Goal: Transaction & Acquisition: Book appointment/travel/reservation

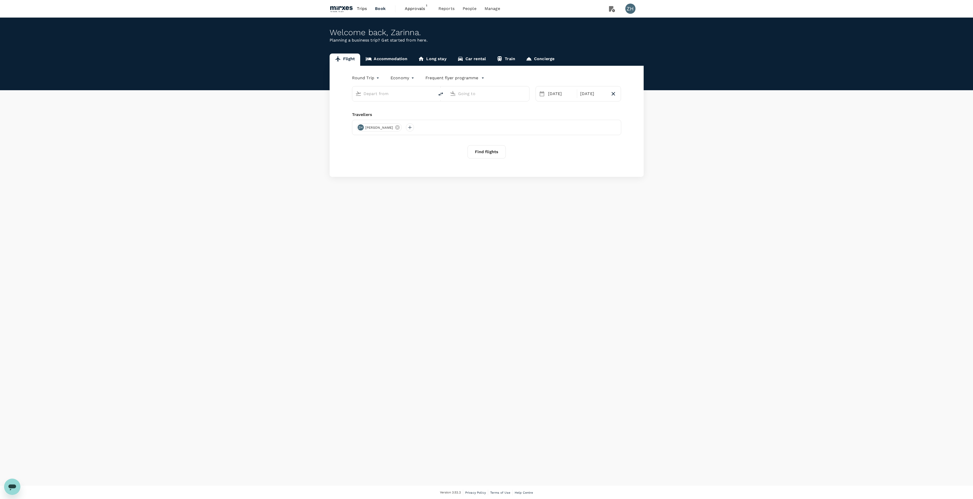
click at [391, 55] on link "Accommodation" at bounding box center [386, 60] width 53 height 12
click at [397, 85] on input "[GEOGRAPHIC_DATA]" at bounding box center [401, 82] width 70 height 8
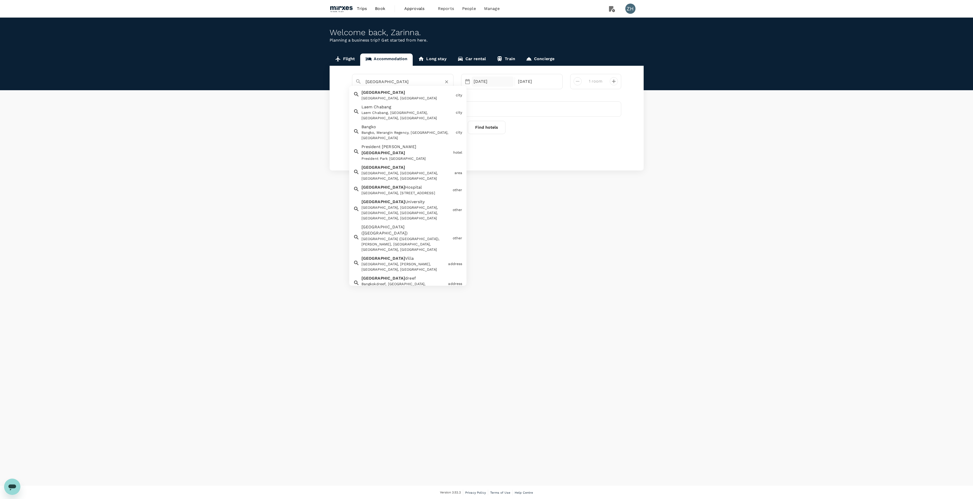
click at [499, 84] on div "[DATE]" at bounding box center [493, 81] width 42 height 10
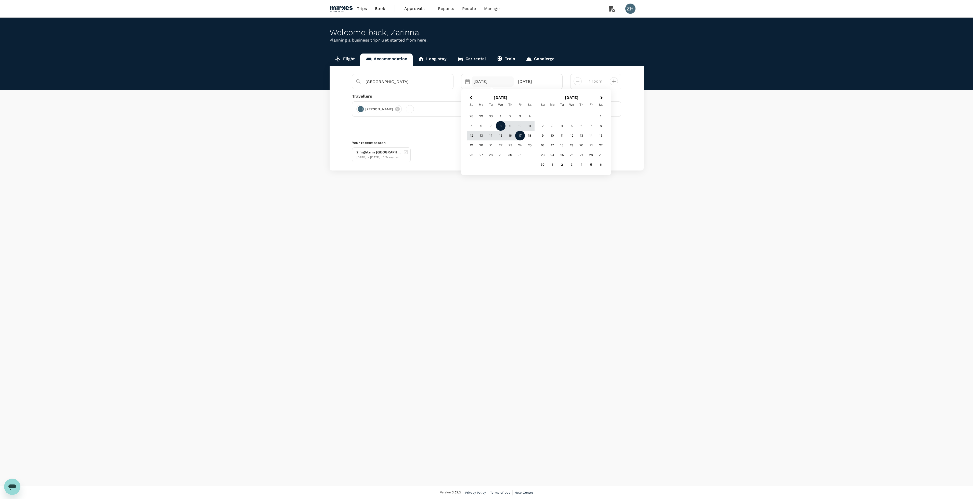
click at [501, 126] on div "8" at bounding box center [501, 126] width 10 height 10
click at [519, 127] on div "10" at bounding box center [520, 126] width 10 height 10
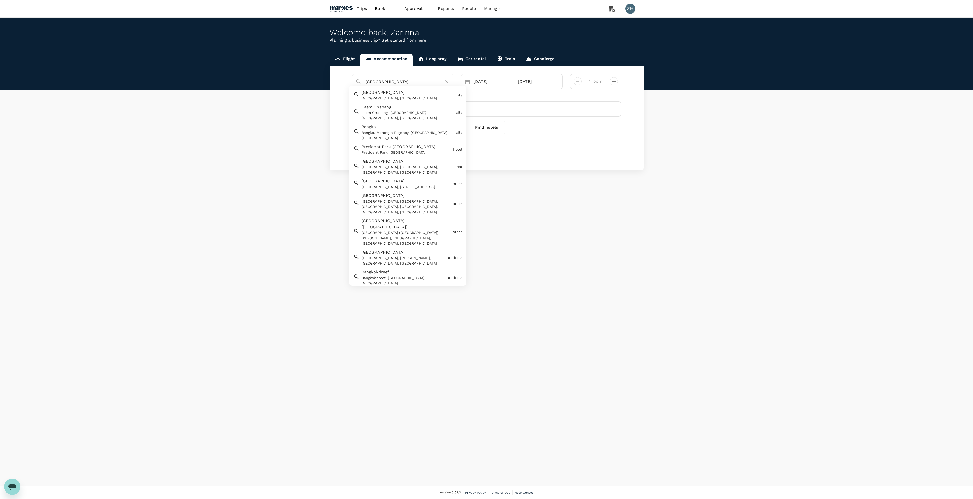
click at [401, 82] on input "[GEOGRAPHIC_DATA]" at bounding box center [401, 82] width 70 height 8
click at [396, 94] on div "[GEOGRAPHIC_DATA] [GEOGRAPHIC_DATA], [GEOGRAPHIC_DATA]" at bounding box center [406, 94] width 94 height 14
type input "[GEOGRAPHIC_DATA]"
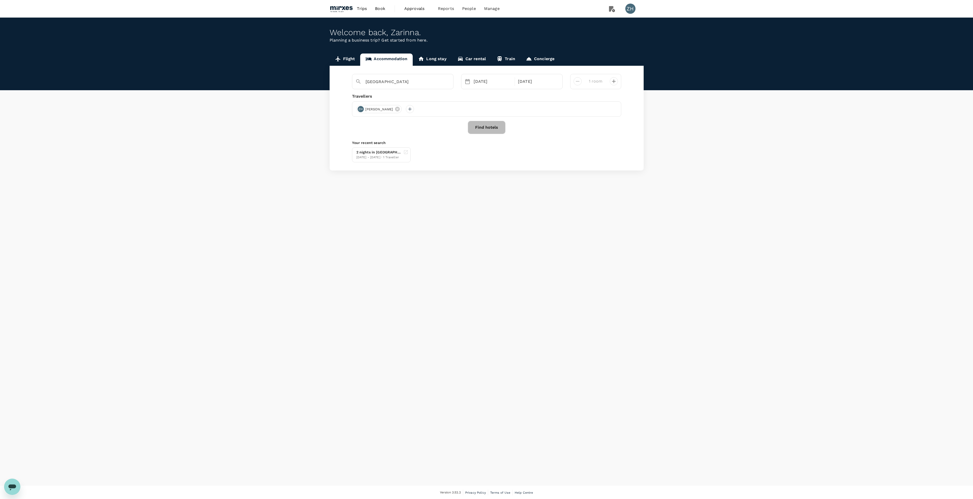
click at [486, 127] on button "Find hotels" at bounding box center [487, 127] width 38 height 13
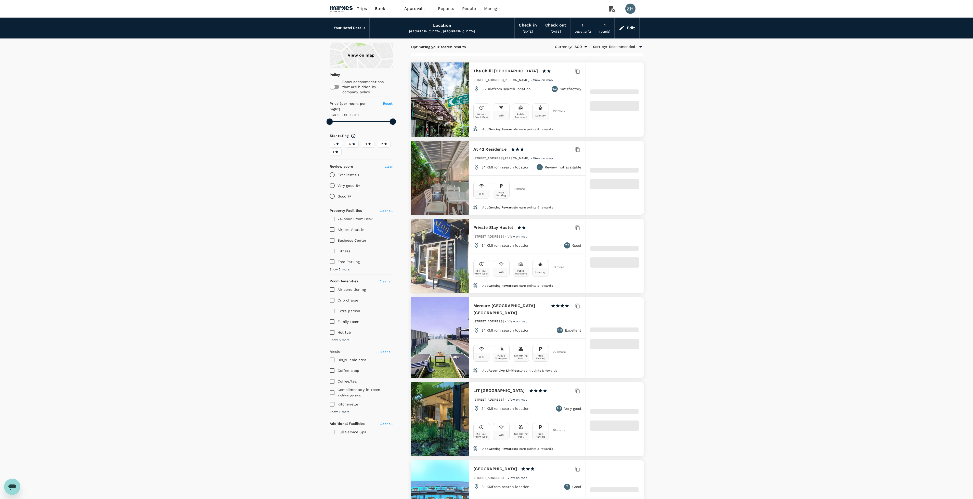
type input "499.52"
type input "11.52"
click at [474, 54] on span at bounding box center [527, 54] width 233 height 3
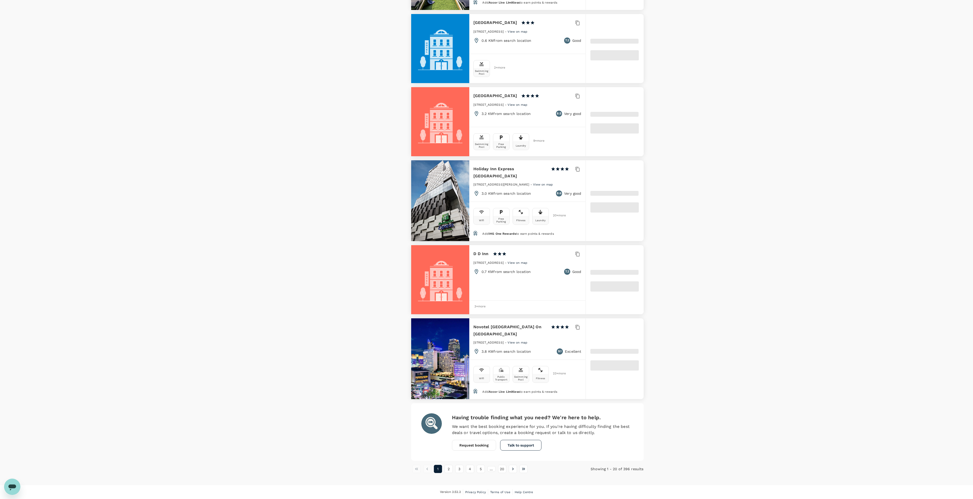
scroll to position [1165, 0]
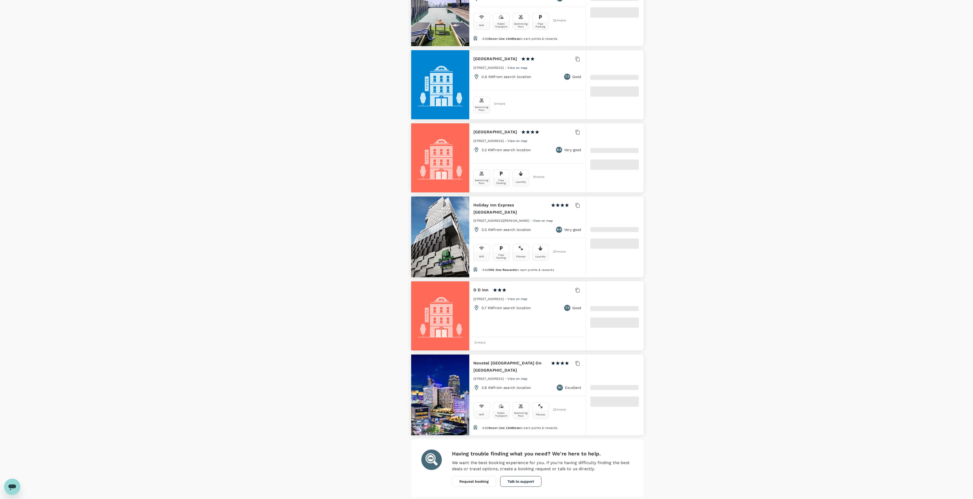
click at [448, 499] on button "2" at bounding box center [449, 505] width 8 height 8
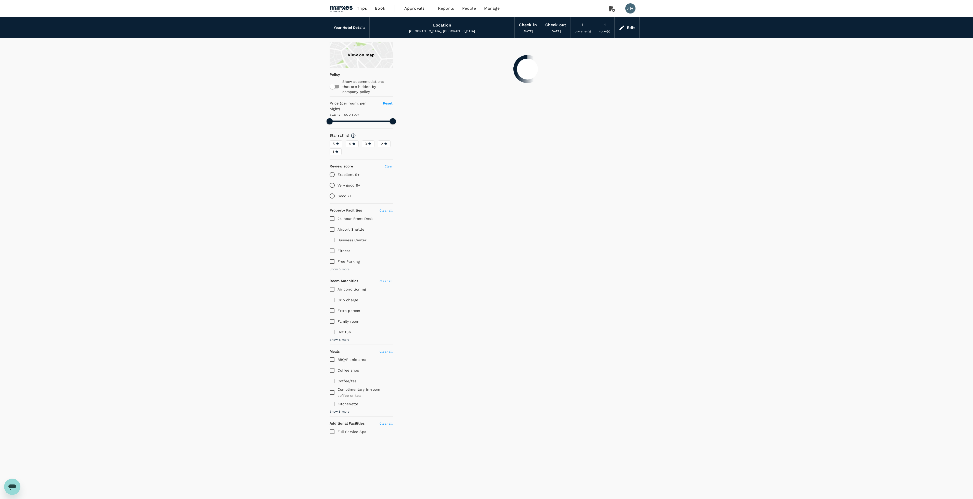
scroll to position [0, 0]
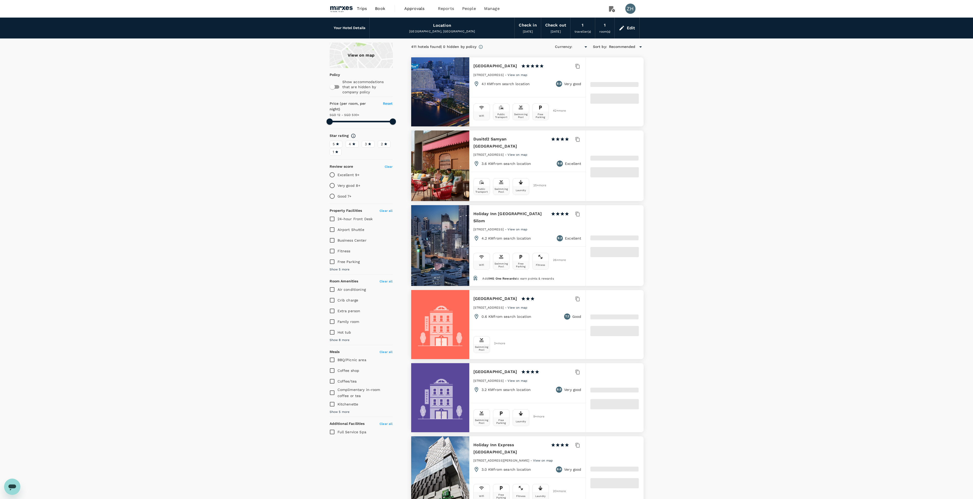
type input "499.52"
type input "SGD"
click at [635, 26] on div "Edit" at bounding box center [631, 27] width 8 height 7
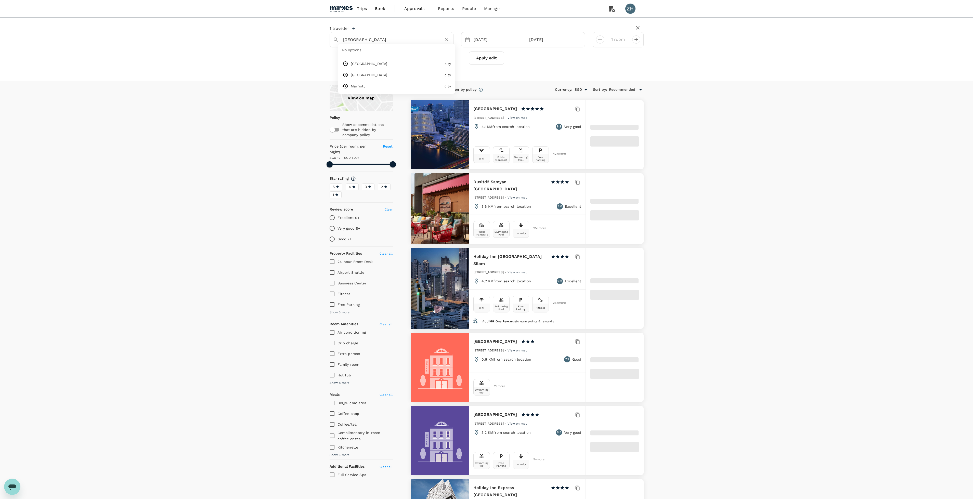
click at [362, 41] on input "[GEOGRAPHIC_DATA]" at bounding box center [389, 40] width 93 height 8
click at [344, 39] on input "[GEOGRAPHIC_DATA]" at bounding box center [389, 40] width 93 height 8
click at [343, 39] on input "[GEOGRAPHIC_DATA]" at bounding box center [389, 40] width 93 height 8
click at [344, 39] on input "[GEOGRAPHIC_DATA]" at bounding box center [389, 40] width 93 height 8
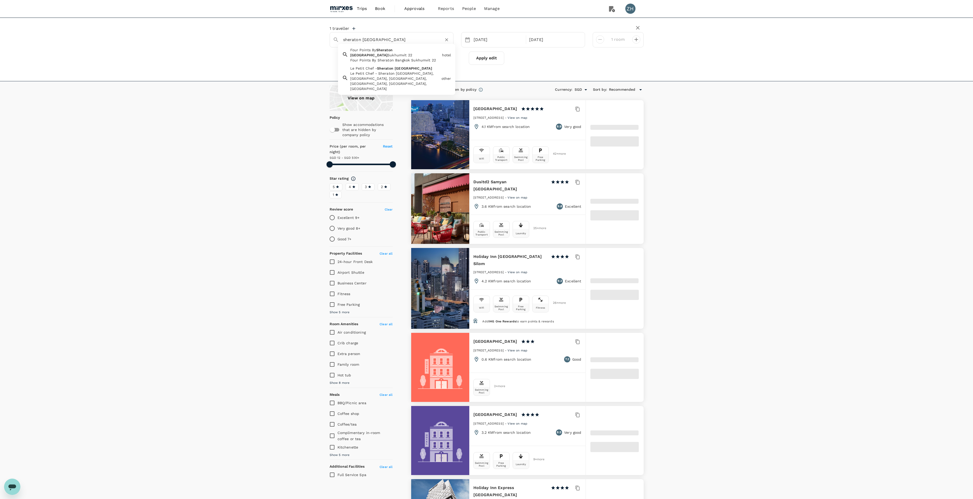
type input "[GEOGRAPHIC_DATA]"
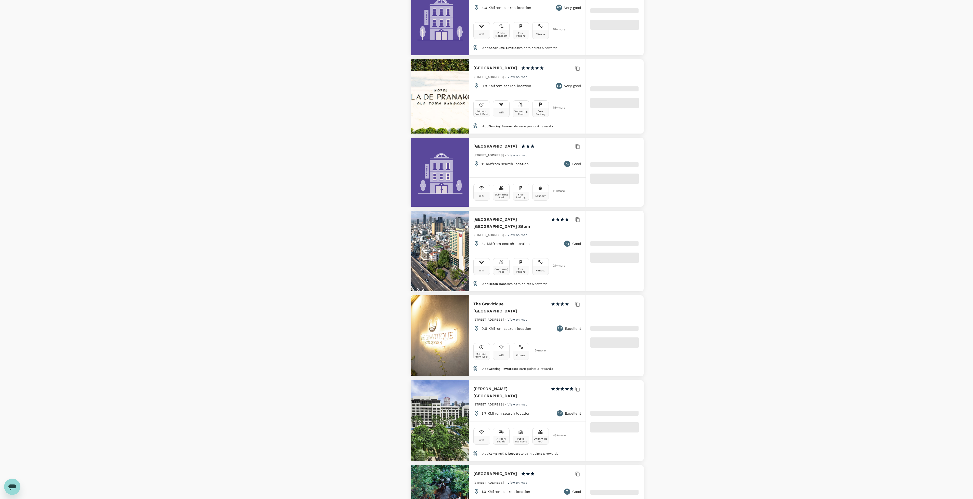
scroll to position [1213, 0]
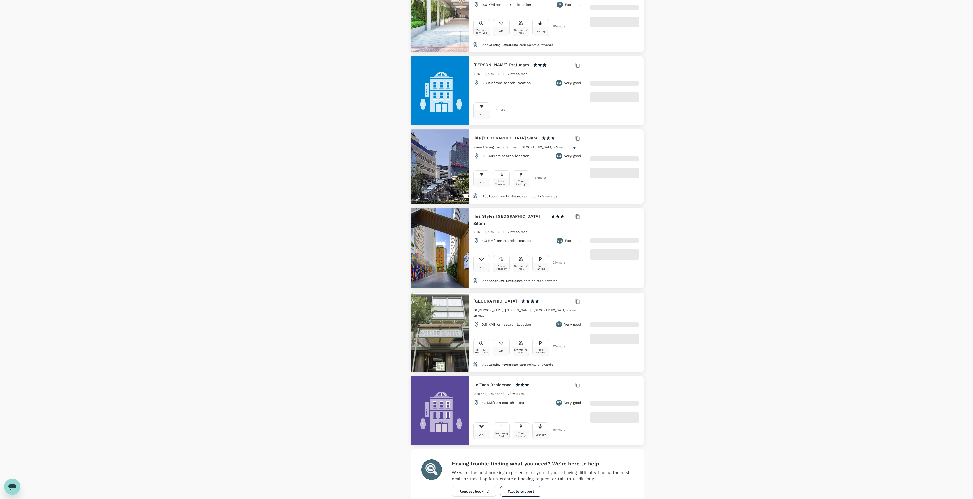
scroll to position [1206, 0]
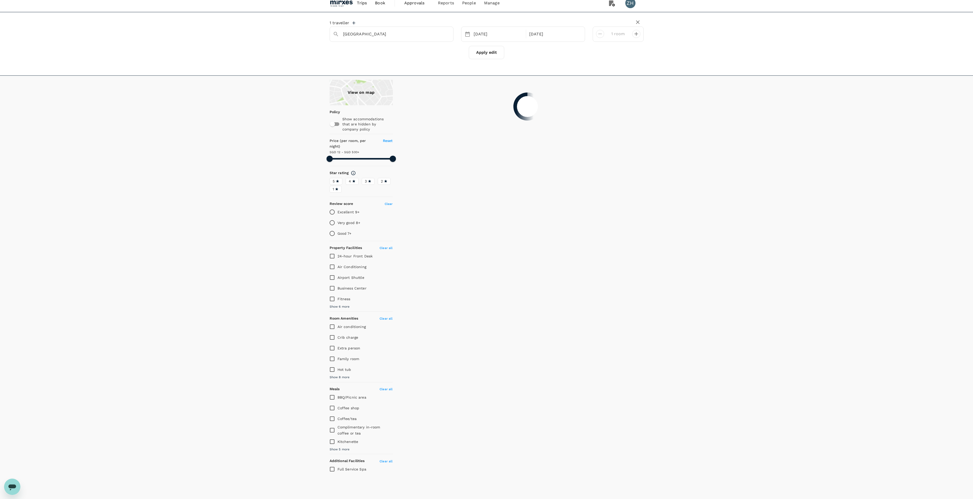
scroll to position [0, 0]
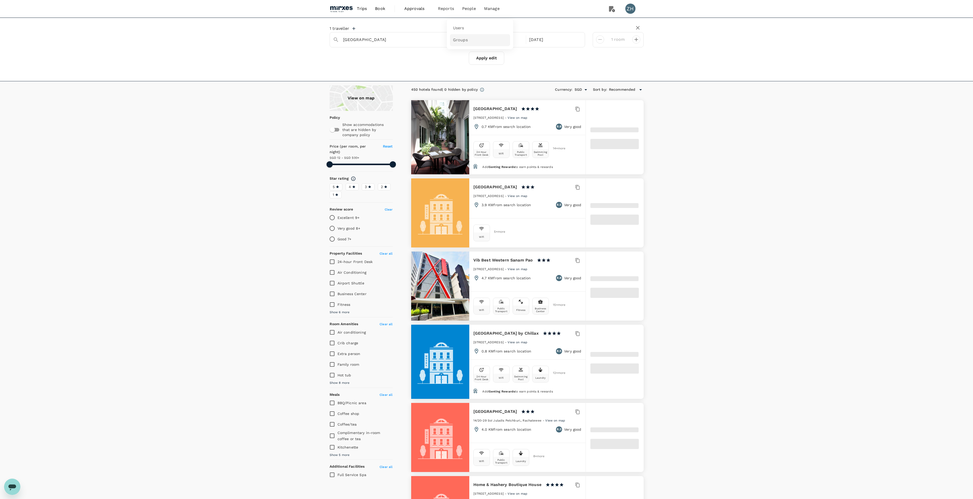
type input "499.52"
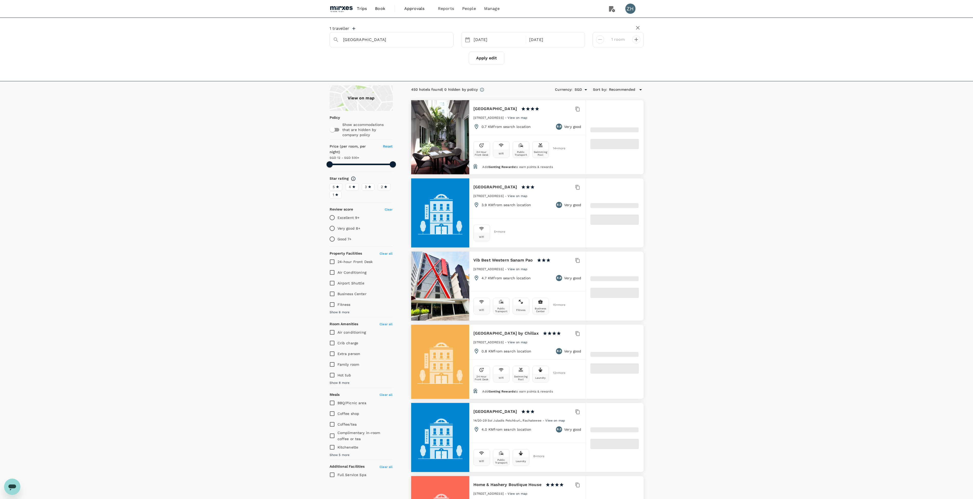
click at [344, 9] on img at bounding box center [341, 8] width 23 height 11
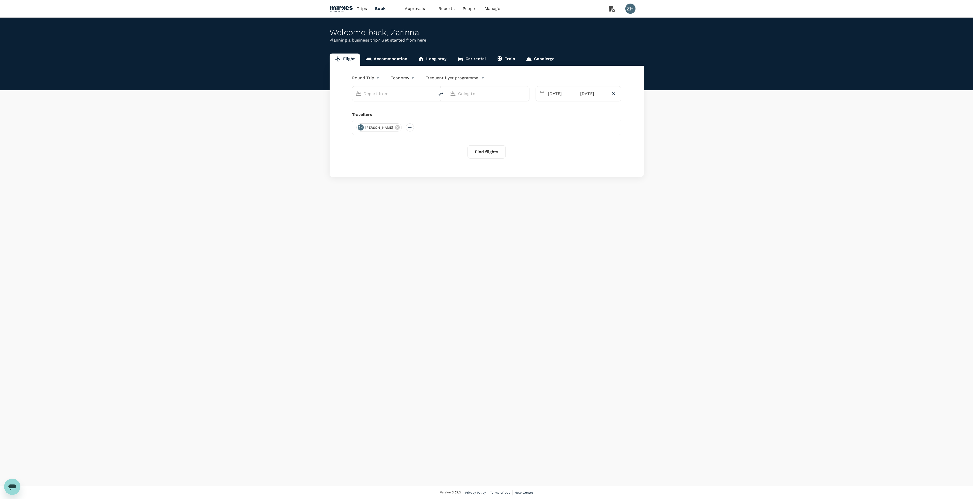
type input "Singapore Changi (SIN)"
type input "Suvarnabhumi Intl (BKK)"
type input "Singapore Changi (SIN)"
type input "Suvarnabhumi Intl (BKK)"
click at [390, 63] on link "Accommodation" at bounding box center [386, 60] width 53 height 12
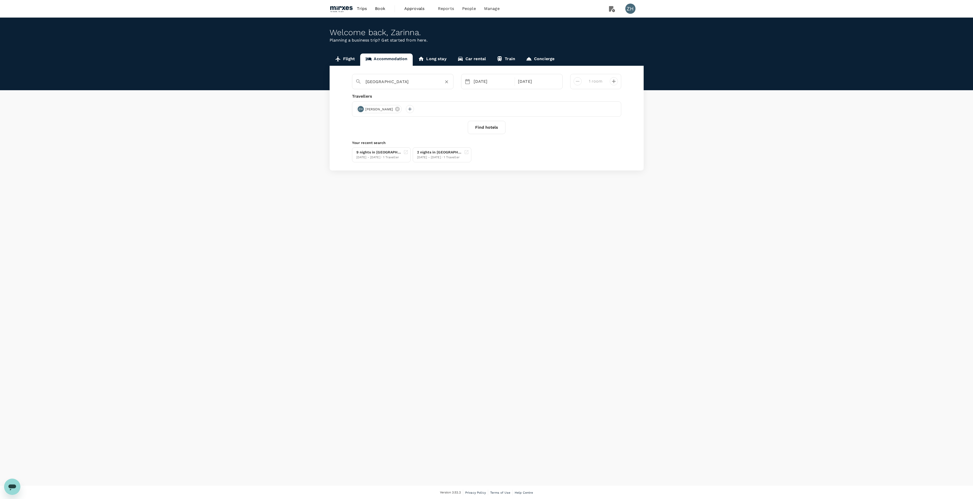
click at [446, 83] on icon "Clear" at bounding box center [446, 81] width 5 height 5
type input "s"
type input "Four Points By Sheraton Bangkok Sukhumvit 22"
click at [494, 126] on button "Find hotels" at bounding box center [487, 127] width 38 height 13
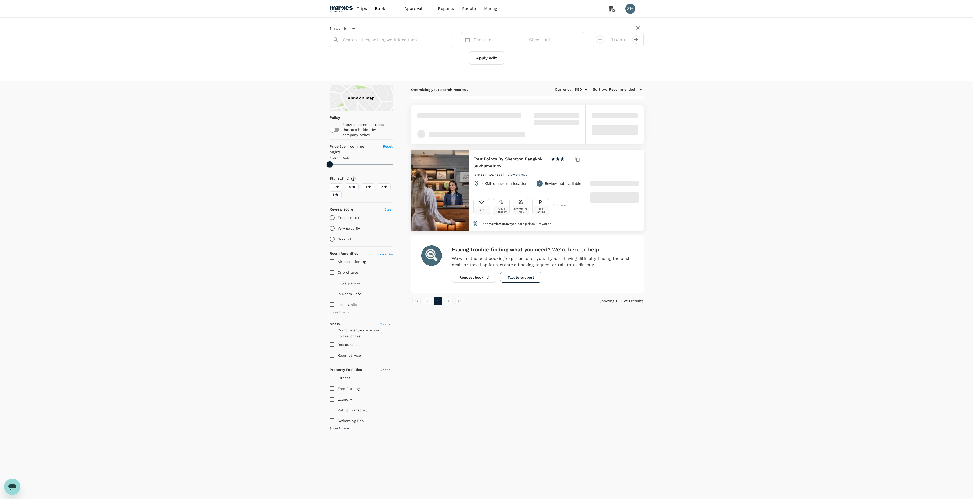
type input "Four Points By Sheraton Bangkok Sukhumvit 22"
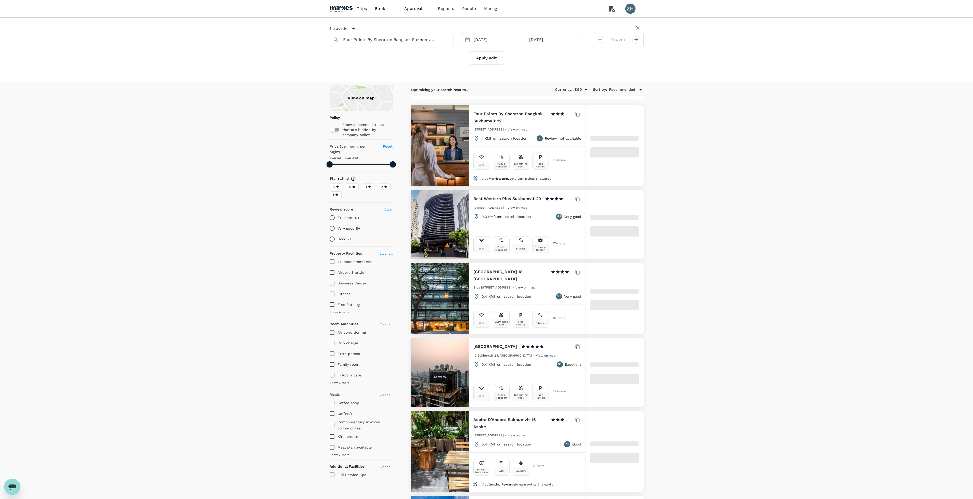
type input "362.14"
type input "53.41"
type input "362.41"
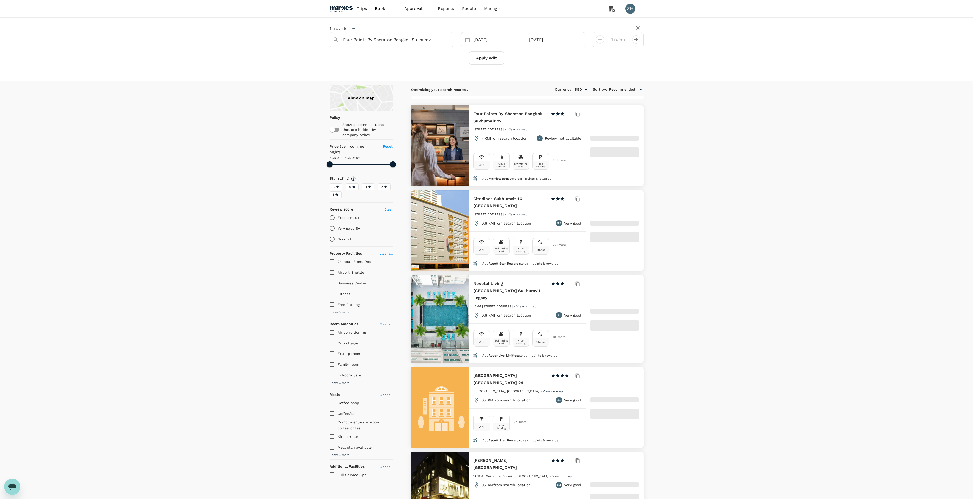
type input "37.41"
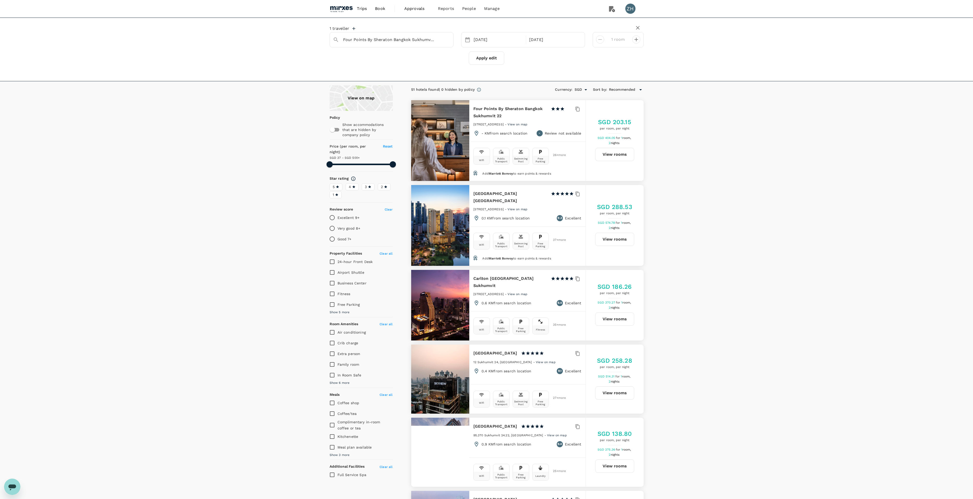
type input "499.41"
